Goal: Task Accomplishment & Management: Use online tool/utility

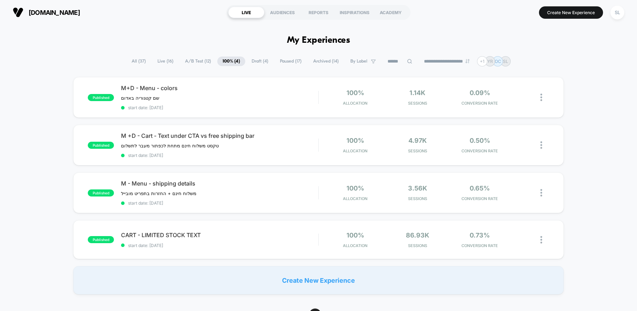
click at [197, 59] on span "A/B Test ( 12 )" at bounding box center [198, 62] width 36 height 10
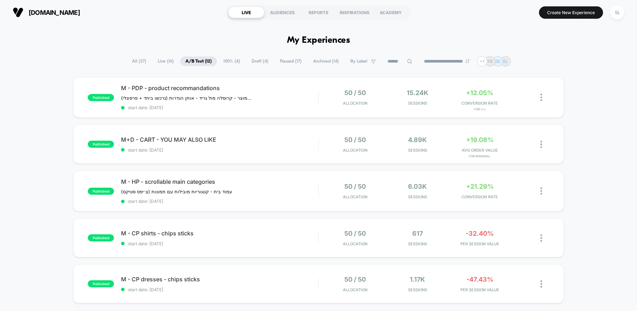
click at [160, 63] on span "Live ( 16 )" at bounding box center [166, 62] width 27 height 10
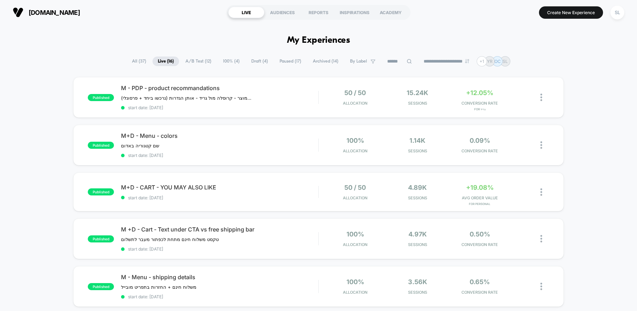
click at [134, 59] on span "All ( 37 )" at bounding box center [139, 62] width 25 height 10
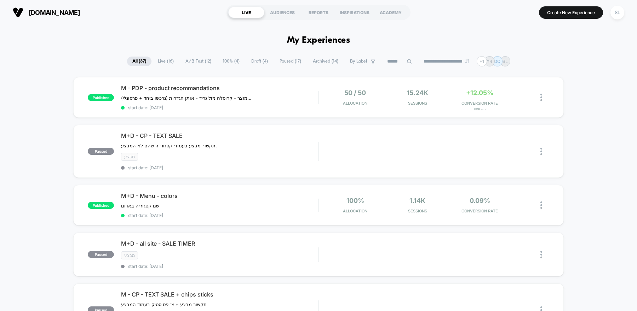
click at [163, 60] on span "Live ( 16 )" at bounding box center [166, 62] width 27 height 10
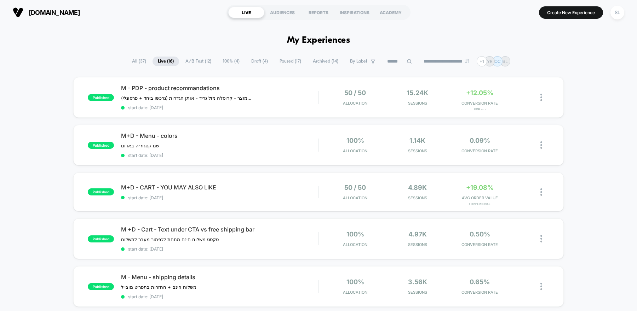
click at [187, 61] on span "A/B Test ( 12 )" at bounding box center [198, 62] width 36 height 10
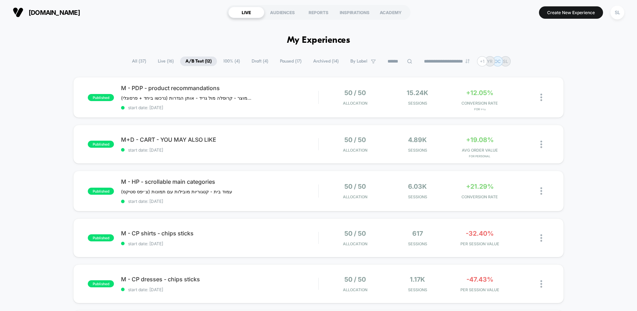
click at [160, 60] on span "Live ( 16 )" at bounding box center [166, 62] width 27 height 10
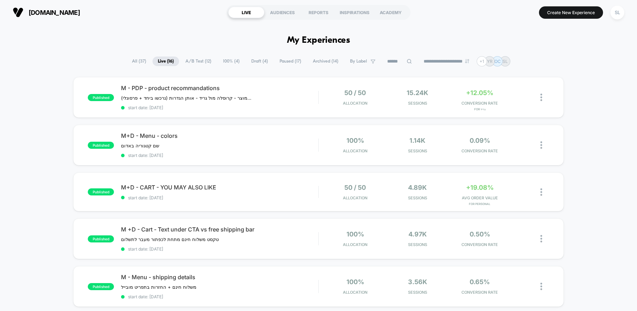
click at [230, 61] on span "100% ( 4 )" at bounding box center [231, 62] width 27 height 10
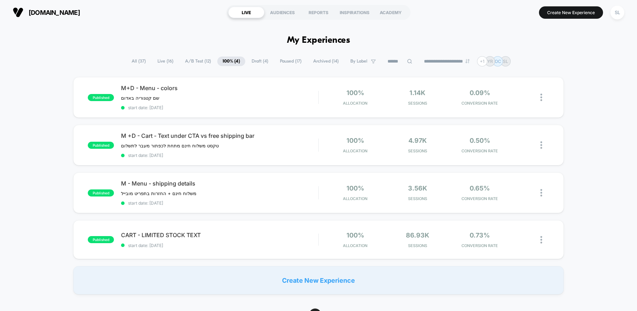
click at [190, 62] on span "A/B Test ( 12 )" at bounding box center [198, 62] width 36 height 10
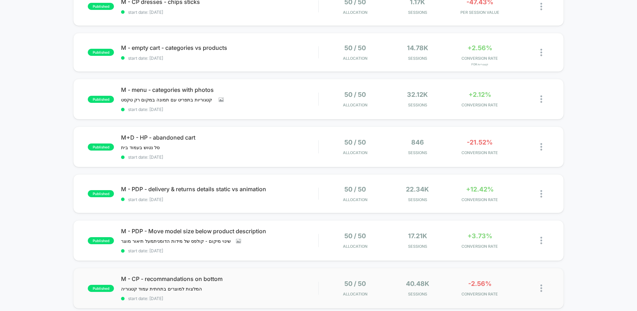
scroll to position [278, 0]
click at [297, 285] on div "M - CP - recommandations on bottom המלצות למוצרים בתחתית עמוד קטגוריה ﻿ Click t…" at bounding box center [219, 288] width 197 height 26
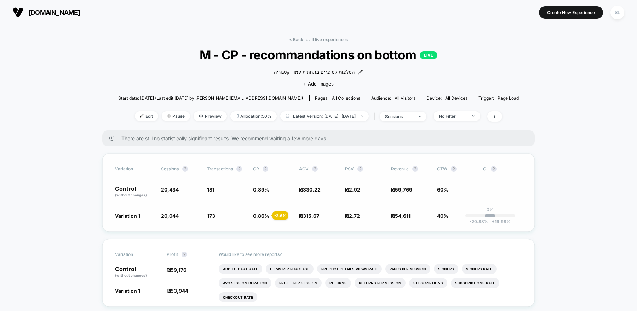
scroll to position [29, 0]
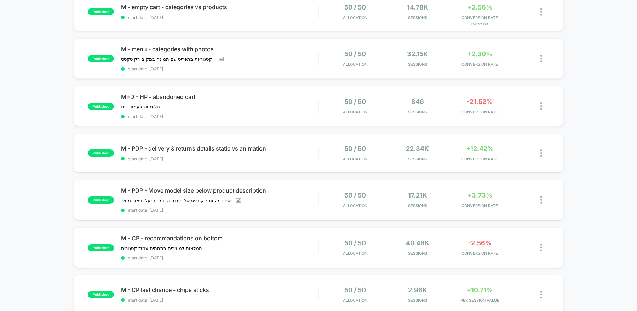
scroll to position [325, 0]
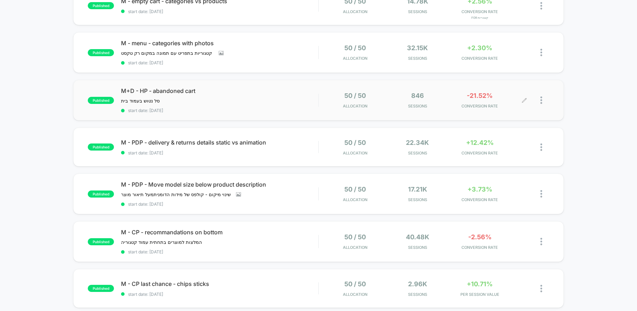
click at [321, 96] on div "50 / 50 Allocation 846 Sessions -21.52% CONVERSION RATE" at bounding box center [434, 100] width 230 height 17
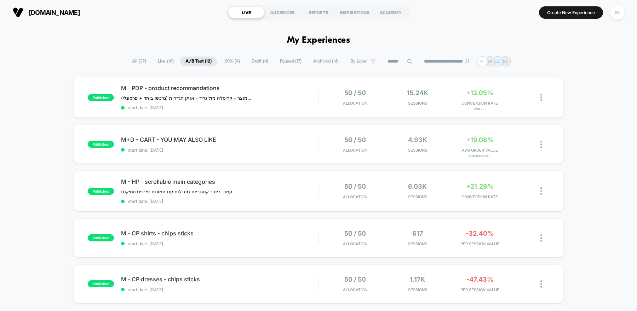
click at [227, 62] on span "100% ( 4 )" at bounding box center [231, 62] width 27 height 10
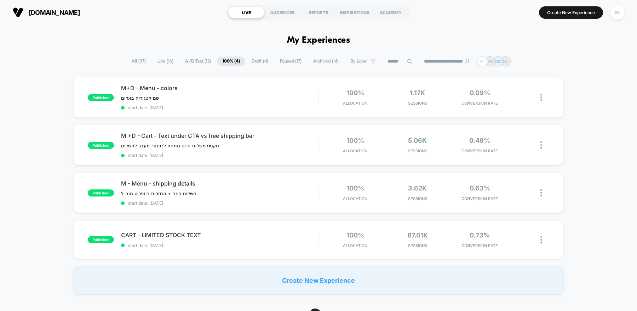
click at [134, 60] on span "All ( 37 )" at bounding box center [138, 62] width 25 height 10
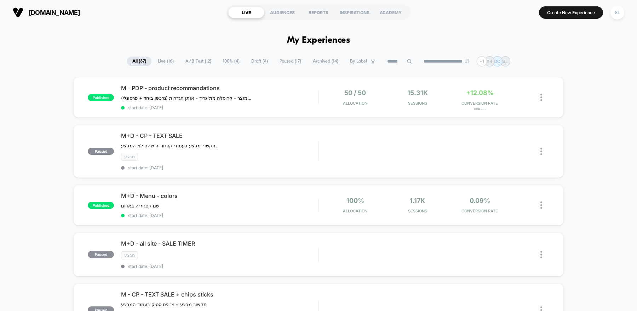
click at [229, 60] on span "100% ( 4 )" at bounding box center [231, 62] width 27 height 10
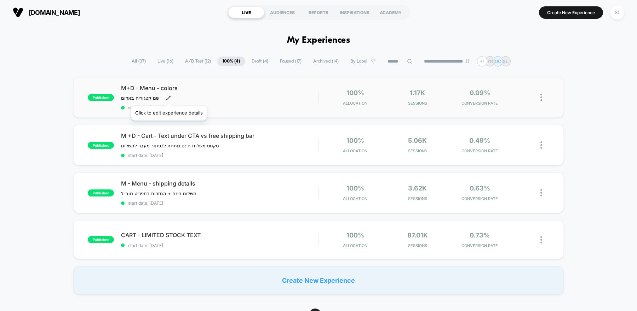
click at [168, 97] on icon at bounding box center [168, 98] width 5 height 5
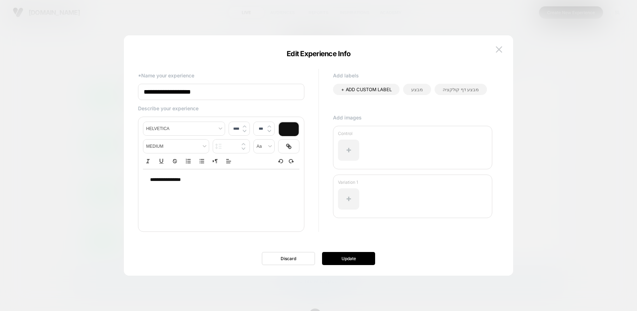
click at [168, 187] on div "**********" at bounding box center [221, 180] width 156 height 21
click at [168, 182] on span "**********" at bounding box center [165, 179] width 31 height 5
click at [168, 182] on p "**********" at bounding box center [218, 180] width 137 height 7
click at [344, 260] on button "Update" at bounding box center [348, 258] width 53 height 13
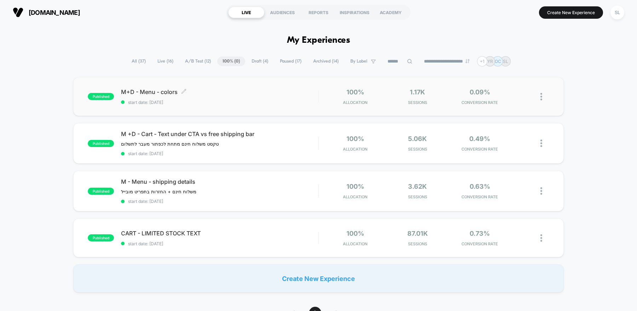
click at [227, 102] on span "start date: [DATE]" at bounding box center [219, 102] width 197 height 5
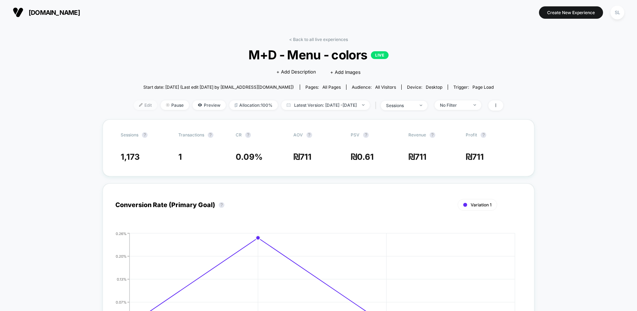
click at [134, 104] on span "Edit" at bounding box center [145, 106] width 23 height 10
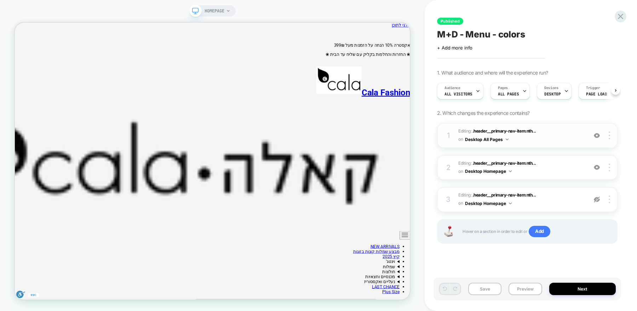
scroll to position [0, 0]
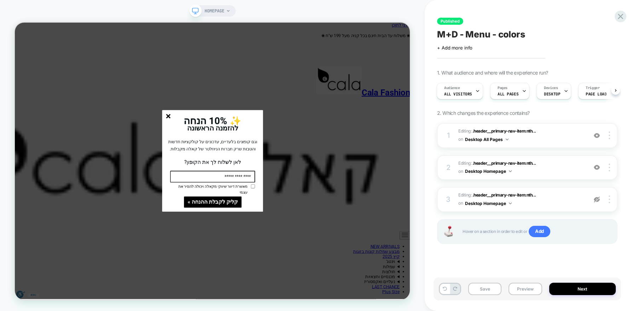
click at [217, 151] on icon "סגור" at bounding box center [220, 148] width 6 height 6
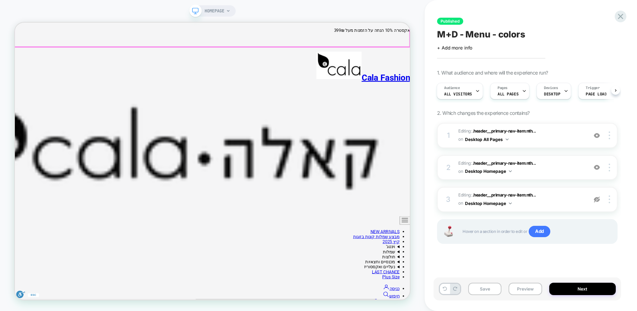
scroll to position [23, 0]
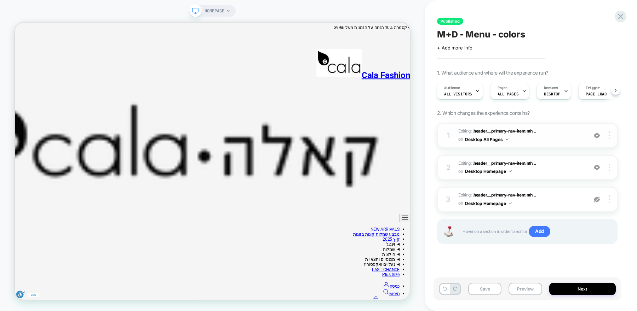
click at [601, 137] on div at bounding box center [596, 136] width 13 height 8
click at [507, 140] on button "Desktop All Pages" at bounding box center [487, 139] width 44 height 9
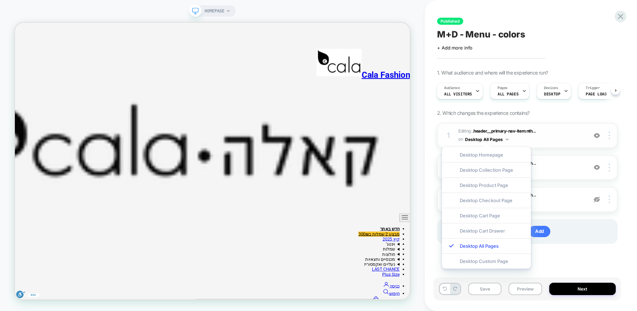
click at [507, 140] on button "Desktop All Pages" at bounding box center [487, 139] width 44 height 9
click at [546, 119] on div "1. What audience and where will the experience run? Audience All Visitors Pages…" at bounding box center [527, 166] width 180 height 192
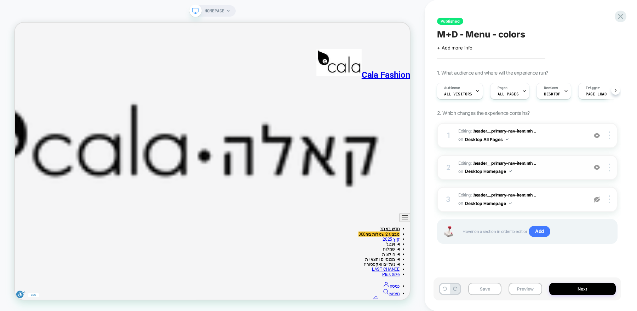
click at [510, 172] on button "Desktop Homepage" at bounding box center [488, 171] width 47 height 9
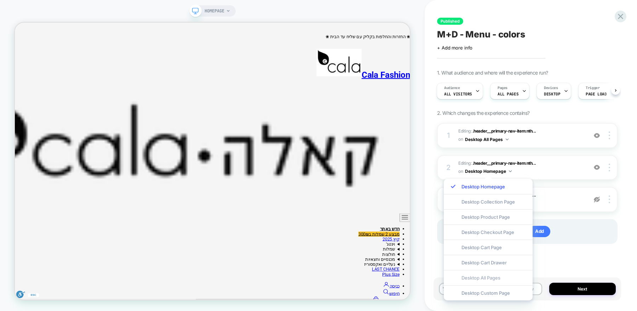
click at [487, 277] on div "Desktop All Pages" at bounding box center [488, 277] width 89 height 15
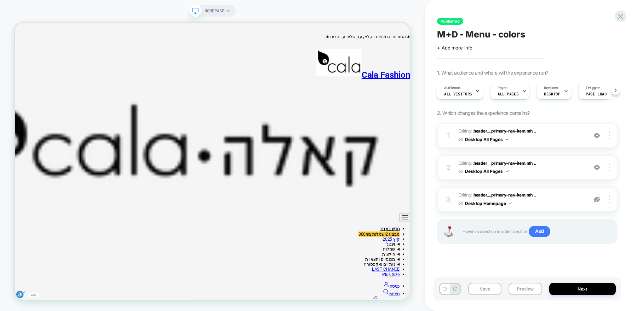
click at [509, 204] on img at bounding box center [510, 204] width 3 height 2
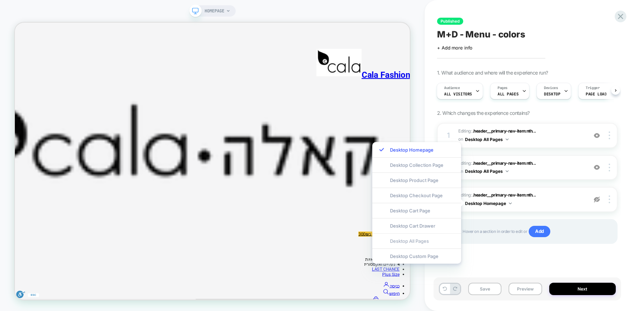
click at [413, 241] on div "Desktop All Pages" at bounding box center [416, 241] width 89 height 15
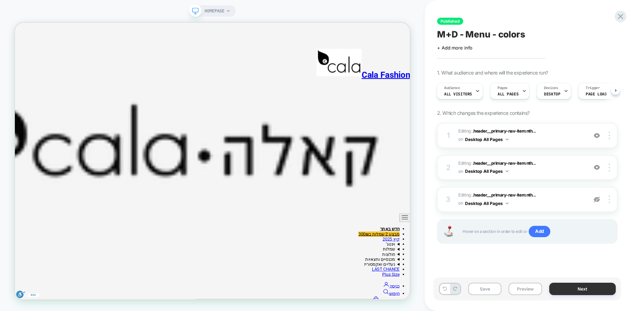
click at [559, 283] on button "Next" at bounding box center [582, 289] width 67 height 12
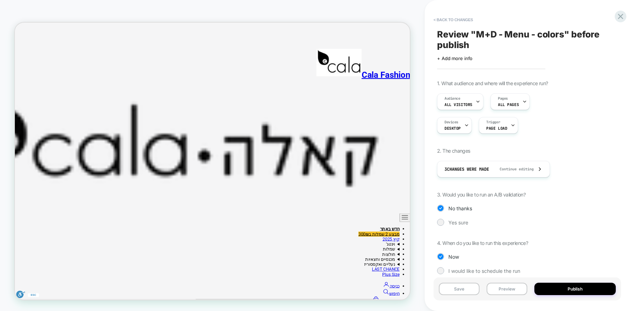
click at [550, 296] on div "Save Preview Publish" at bounding box center [528, 289] width 188 height 23
click at [550, 289] on button "Publish" at bounding box center [574, 289] width 81 height 12
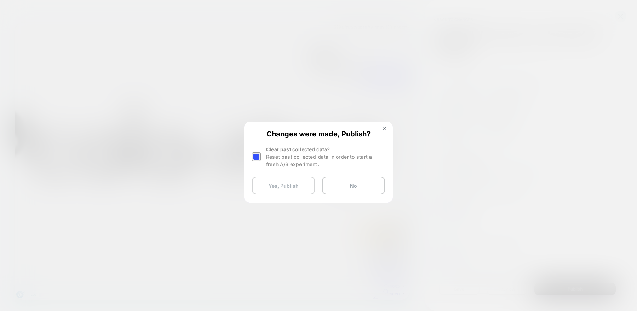
click at [289, 184] on button "Yes, Publish" at bounding box center [283, 186] width 63 height 18
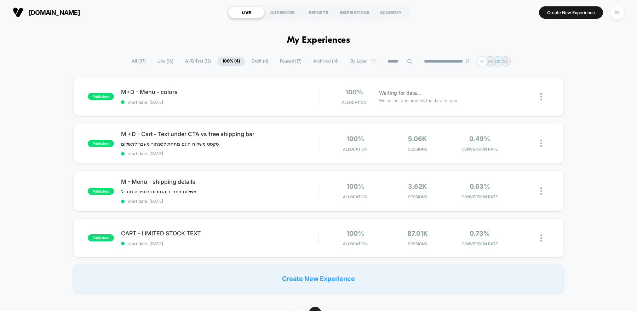
click at [195, 59] on span "A/B Test ( 12 )" at bounding box center [198, 62] width 36 height 10
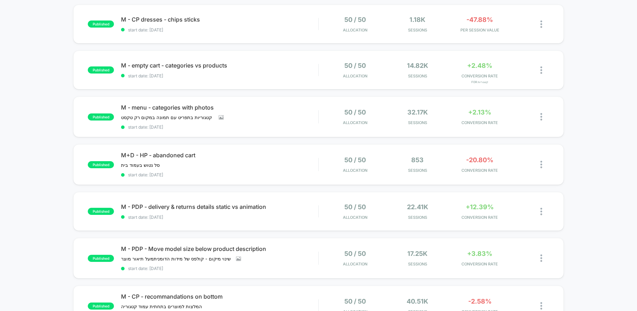
scroll to position [258, 0]
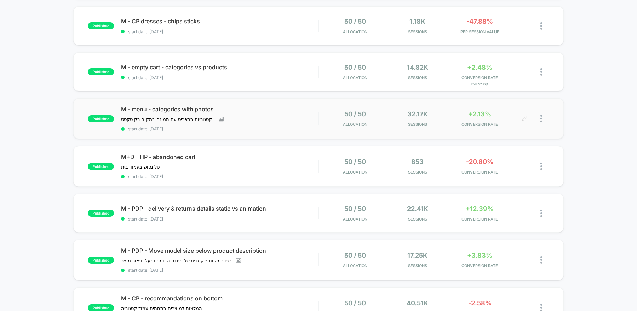
click at [321, 124] on div "50 / 50 Allocation 32.17k Sessions +2.13% CONVERSION RATE" at bounding box center [434, 118] width 230 height 17
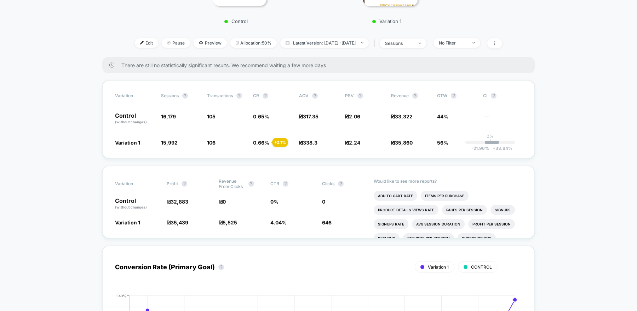
scroll to position [208, 0]
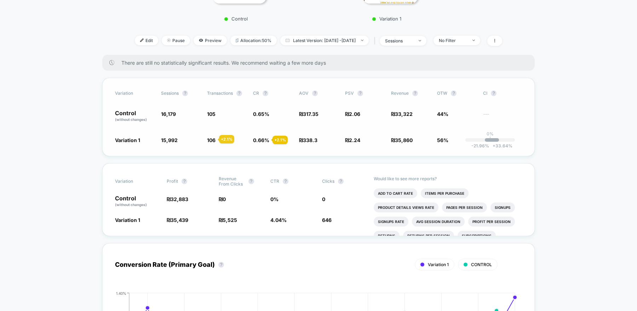
drag, startPoint x: 211, startPoint y: 114, endPoint x: 209, endPoint y: 143, distance: 29.1
click at [209, 144] on div "Variation Sessions ? Transactions ? CR ? AOV ? PSV ? Revenue ? OTW ? CI ? Contr…" at bounding box center [318, 117] width 432 height 79
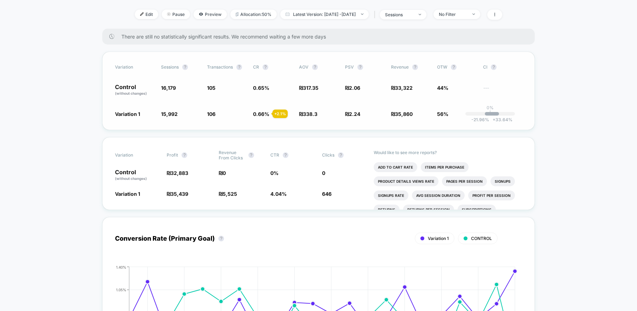
scroll to position [226, 0]
